Goal: Navigation & Orientation: Find specific page/section

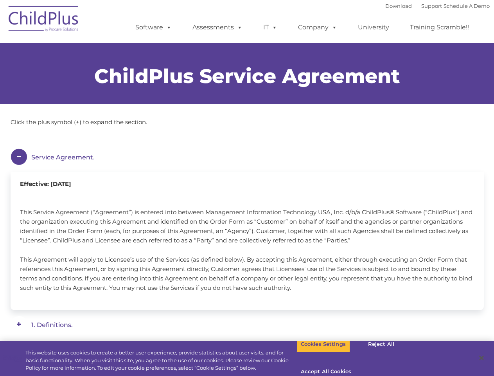
click at [247, 188] on div "Effective: [DATE] This Service Agreement (“Agreement”) is entered into between …" at bounding box center [248, 241] width 474 height 138
click at [168, 27] on span at bounding box center [167, 26] width 9 height 7
click at [238, 27] on span at bounding box center [238, 26] width 9 height 7
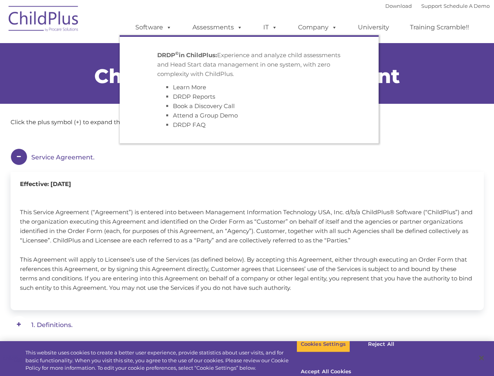
click at [271, 27] on span at bounding box center [273, 26] width 9 height 7
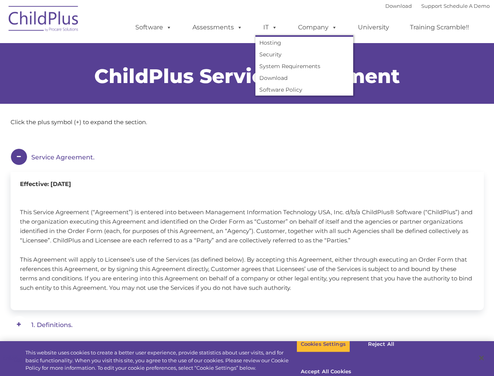
click at [273, 27] on span at bounding box center [273, 26] width 9 height 7
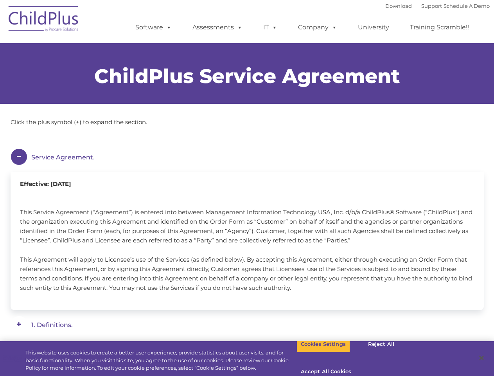
click at [318, 27] on link "Company" at bounding box center [317, 28] width 55 height 16
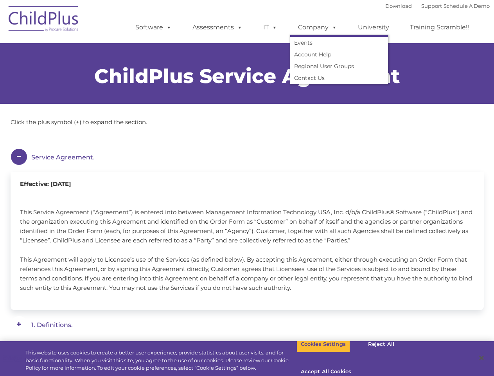
click at [333, 27] on span at bounding box center [333, 26] width 9 height 7
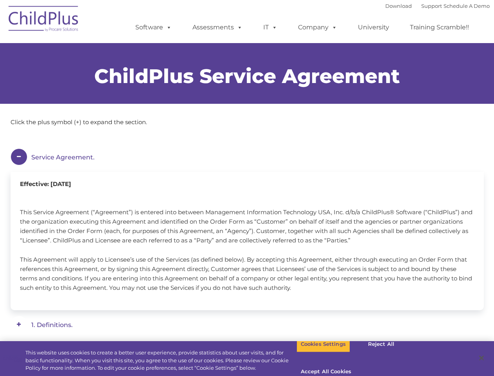
click at [247, 157] on em "Service Agreement." at bounding box center [251, 157] width 441 height 18
click at [247, 166] on em "4. ChildPlus Obligations." at bounding box center [251, 157] width 441 height 18
